Goal: Task Accomplishment & Management: Manage account settings

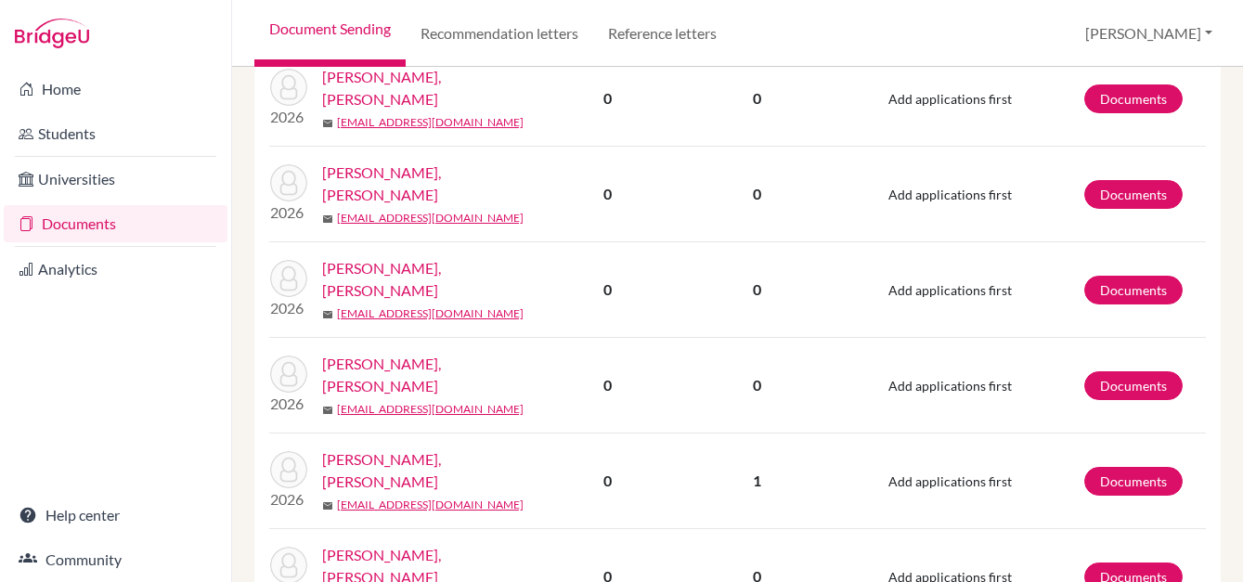
scroll to position [1021, 0]
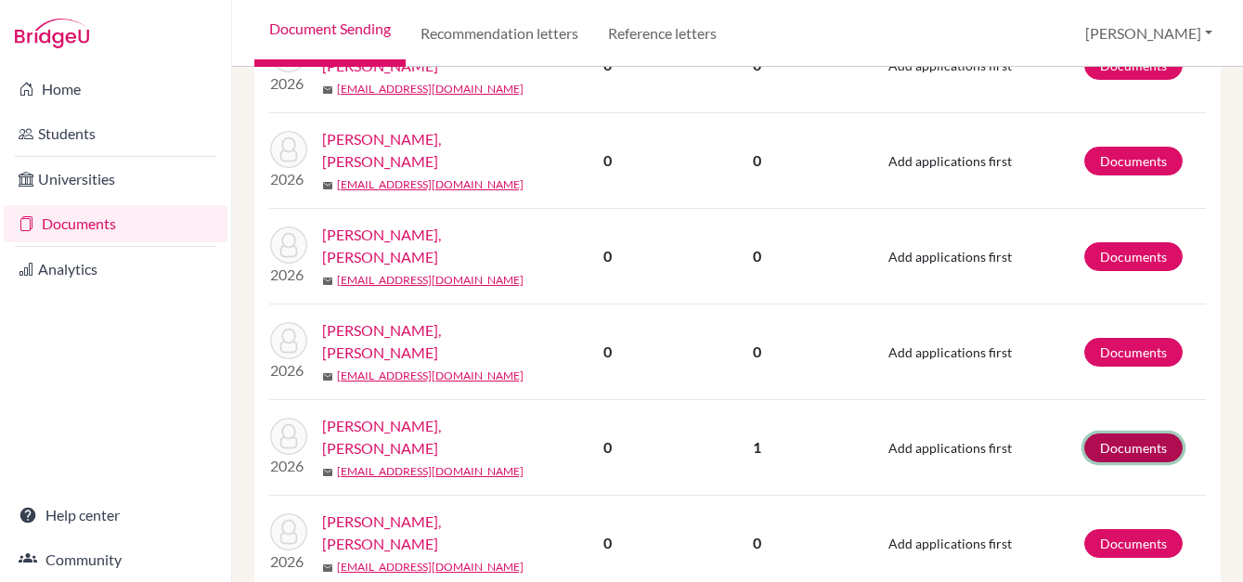
click at [1113, 434] on link "Documents" at bounding box center [1133, 448] width 98 height 29
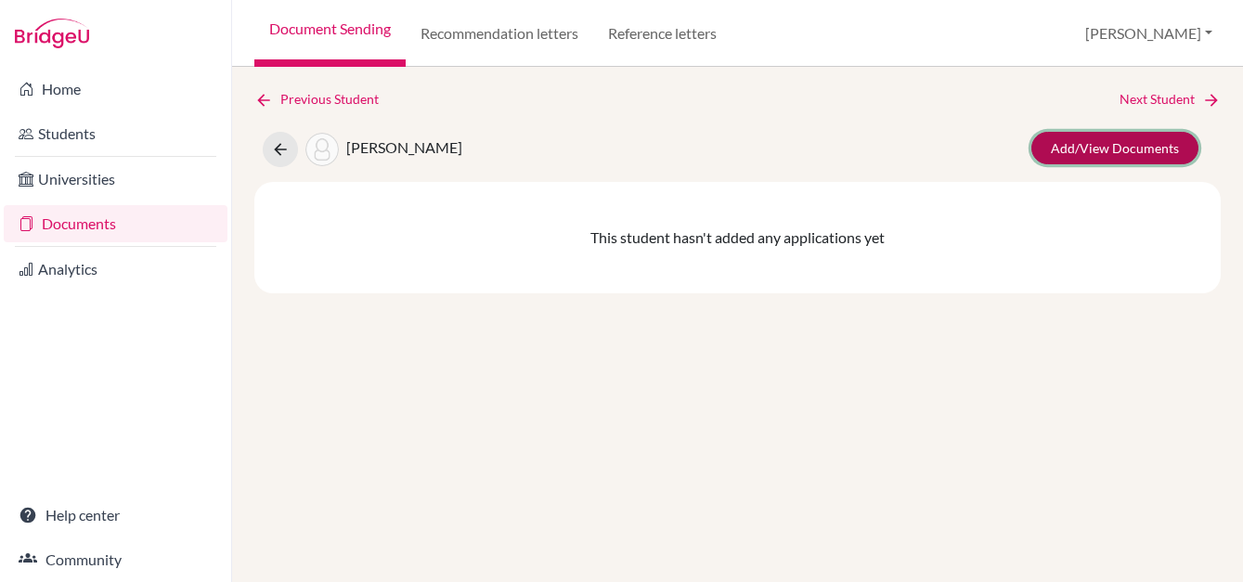
click at [1120, 149] on link "Add/View Documents" at bounding box center [1114, 148] width 167 height 32
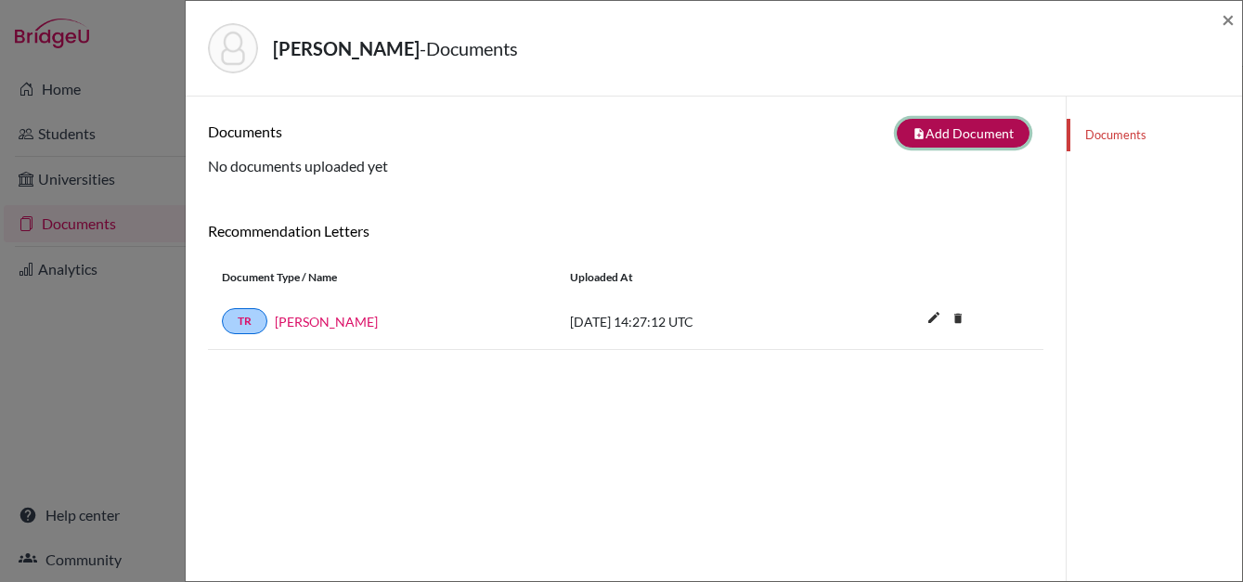
click at [968, 136] on button "note_add Add Document" at bounding box center [963, 133] width 133 height 29
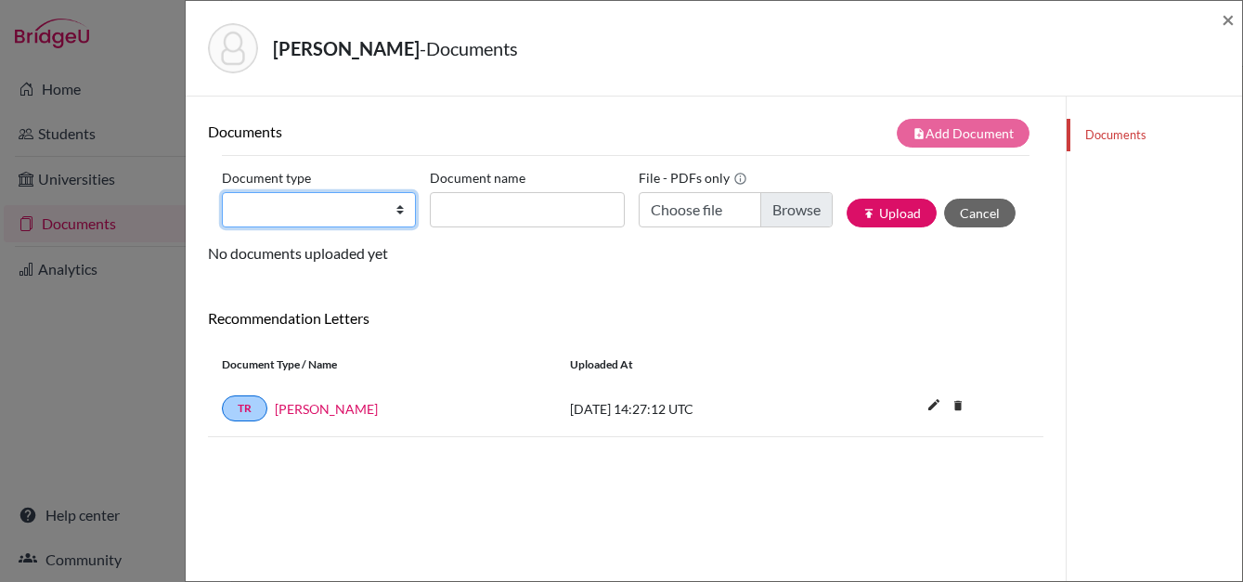
click at [376, 209] on select "Change explanation for Common App reports Counselor recommendation Internationa…" at bounding box center [319, 209] width 194 height 35
select select "2"
click at [222, 192] on select "Change explanation for Common App reports Counselor recommendation Internationa…" at bounding box center [319, 209] width 194 height 35
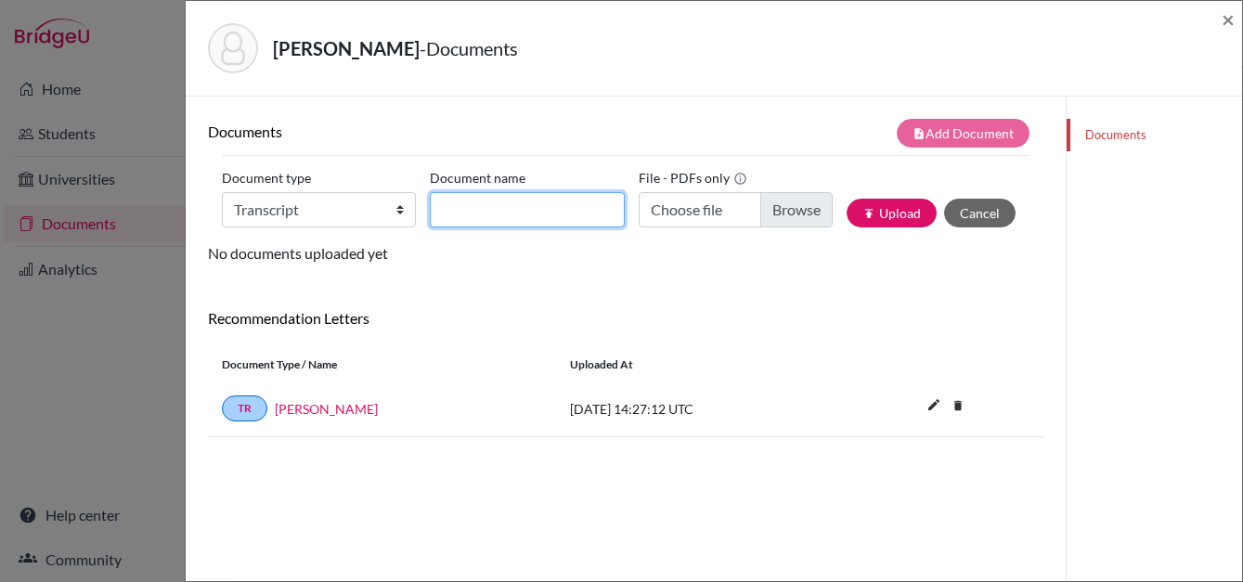
click at [501, 209] on input "Document name" at bounding box center [527, 209] width 194 height 35
type input "Transcript 9-11 eng"
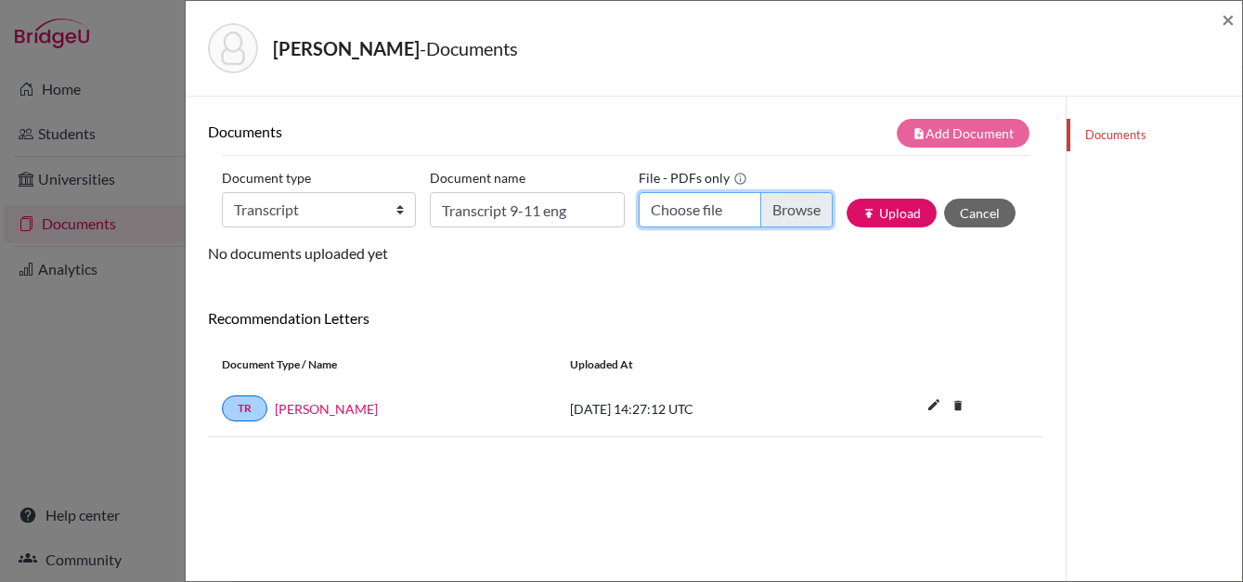
click at [796, 221] on input "Choose file" at bounding box center [736, 209] width 194 height 35
type input "C:\fakepath\Arianna Melissa Cea 9-11 English (2).pdf"
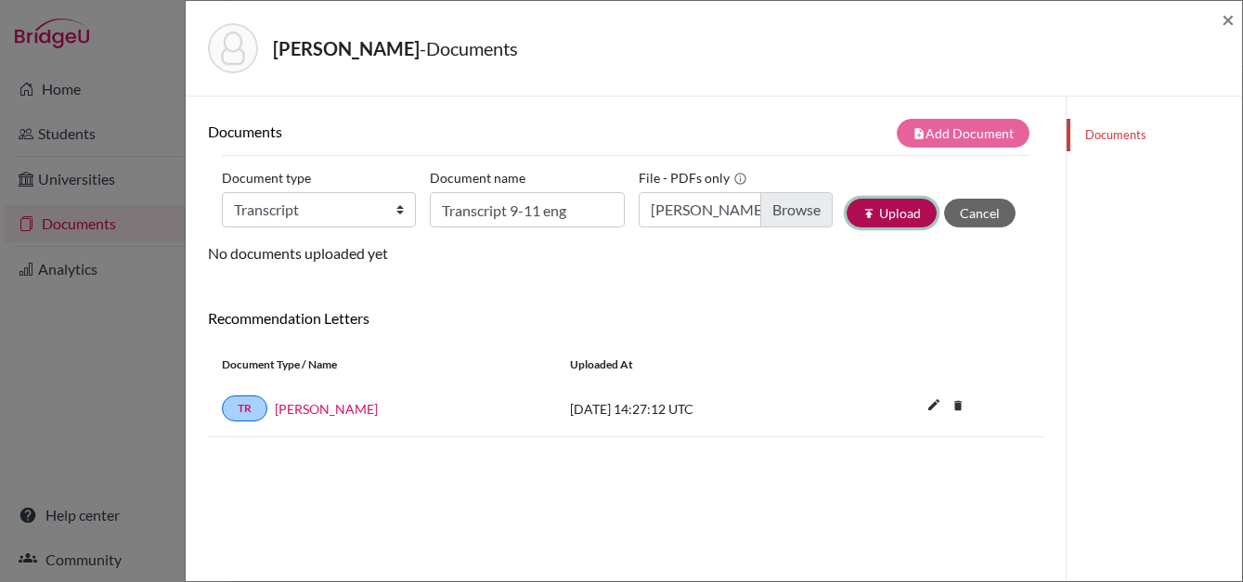
click at [882, 212] on button "publish Upload" at bounding box center [892, 213] width 90 height 29
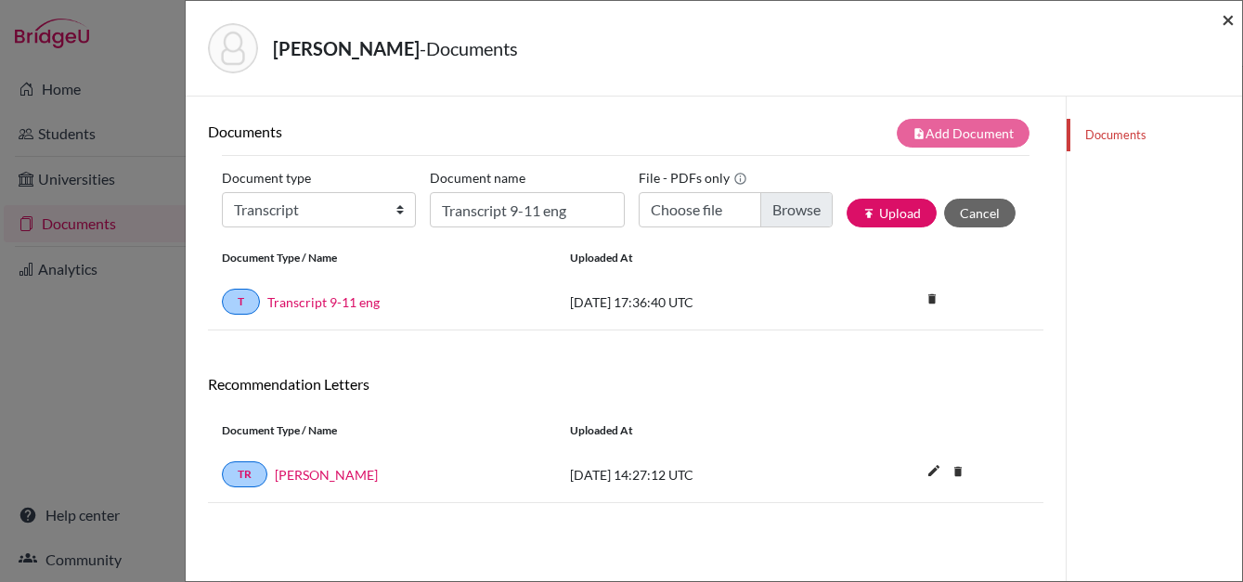
click at [1228, 24] on span "×" at bounding box center [1228, 19] width 13 height 27
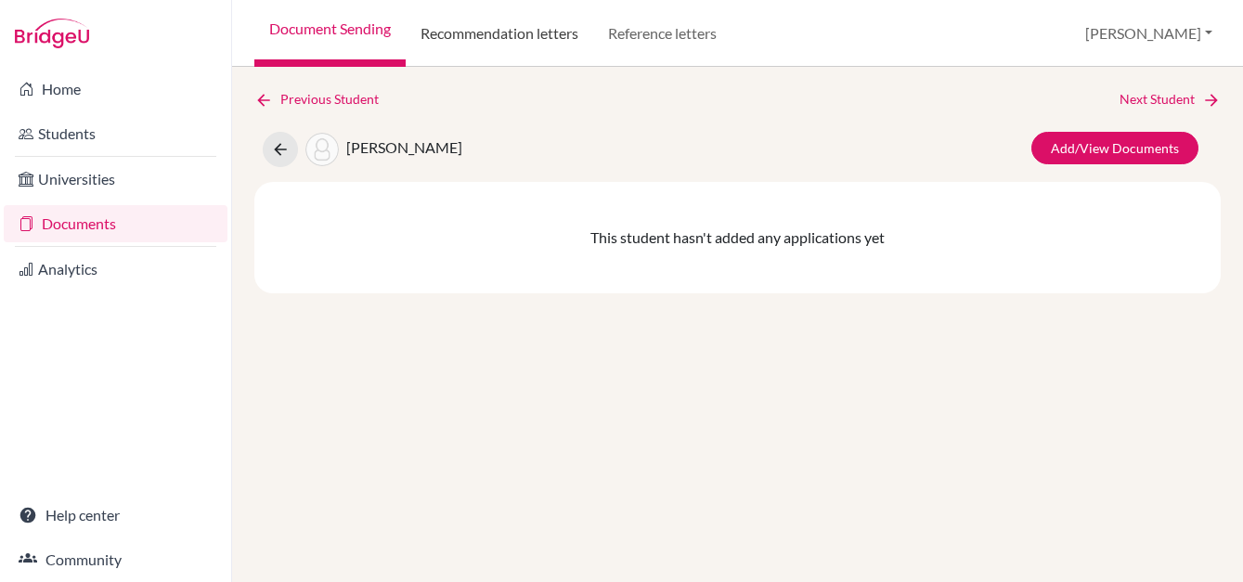
click at [535, 28] on link "Recommendation letters" at bounding box center [500, 33] width 188 height 67
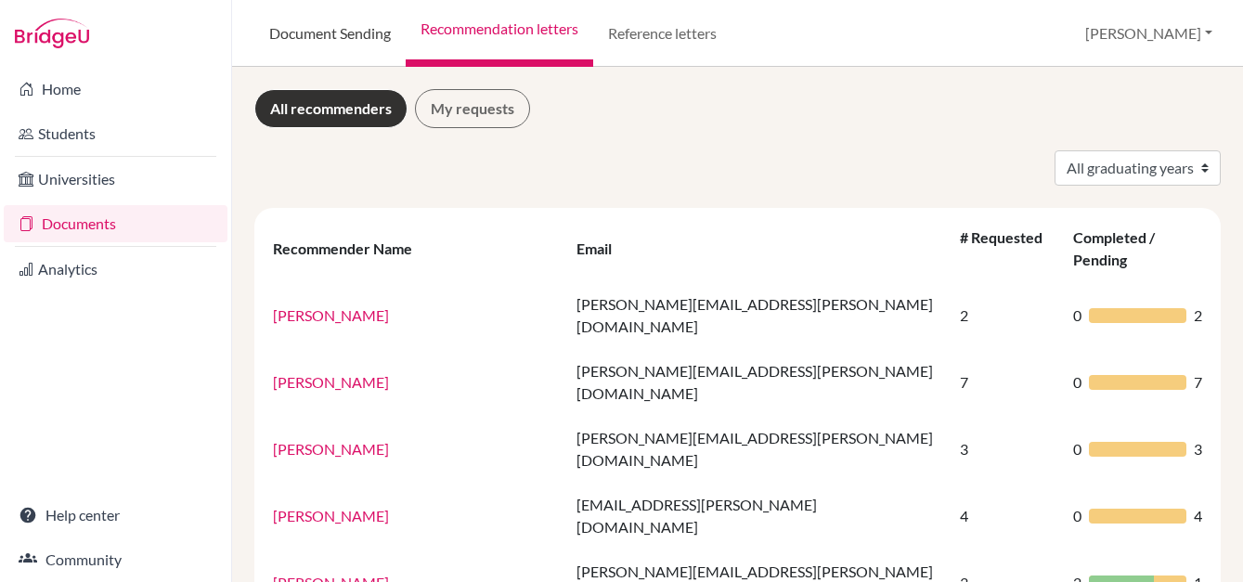
click at [356, 36] on link "Document Sending" at bounding box center [329, 33] width 151 height 67
